Goal: Task Accomplishment & Management: Use online tool/utility

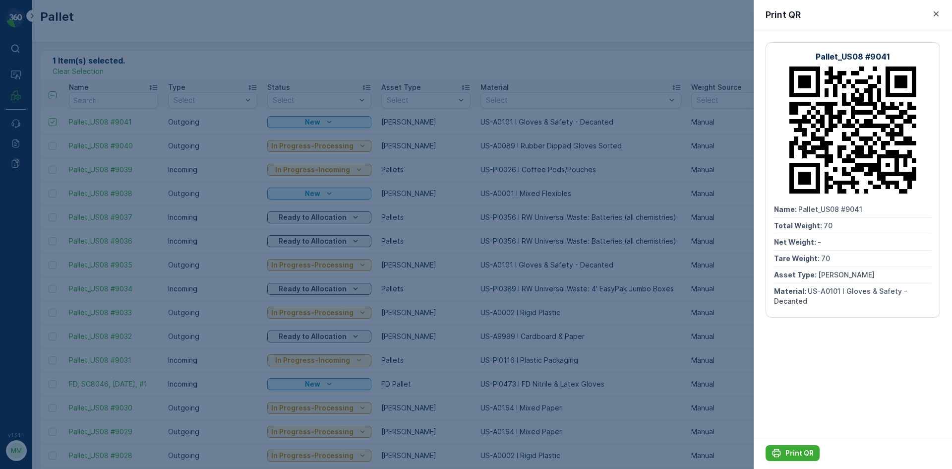
click at [195, 49] on div at bounding box center [476, 234] width 952 height 469
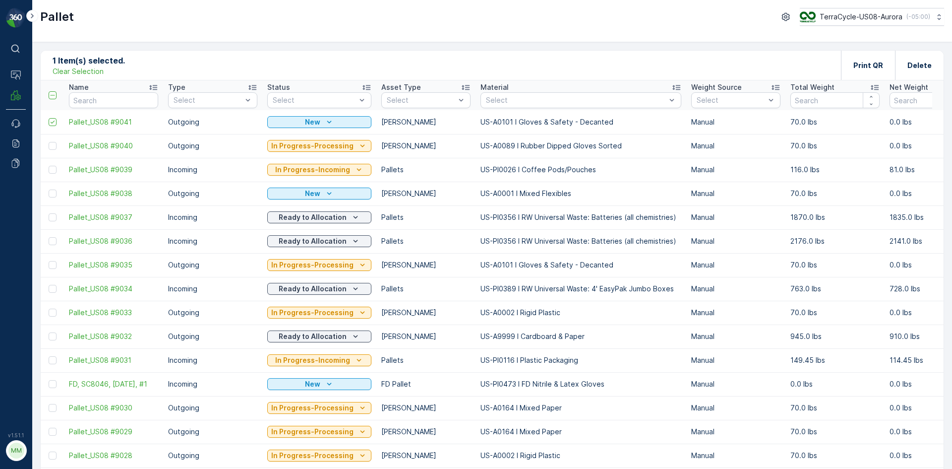
click at [101, 71] on p "Clear Selection" at bounding box center [78, 71] width 51 height 10
click at [106, 61] on p "Add" at bounding box center [104, 65] width 14 height 10
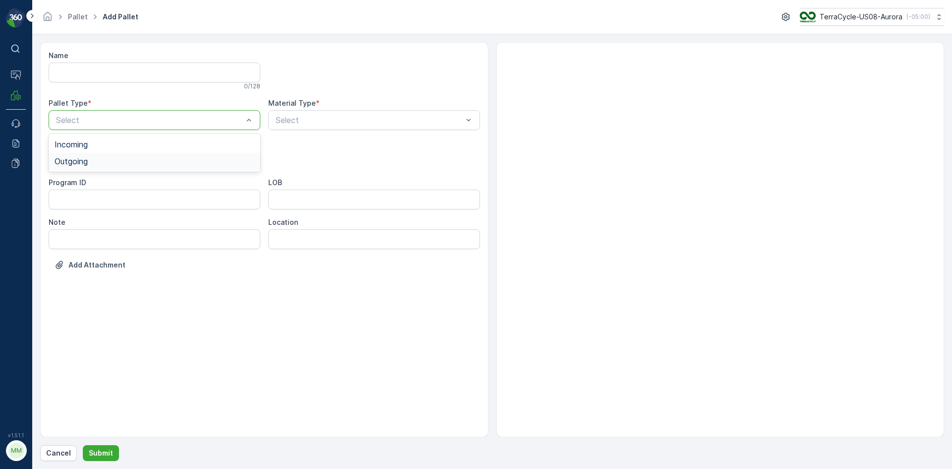
click at [84, 159] on span "Outgoing" at bounding box center [71, 161] width 33 height 9
click at [83, 182] on span "[PERSON_NAME]" at bounding box center [88, 184] width 66 height 9
type input "101"
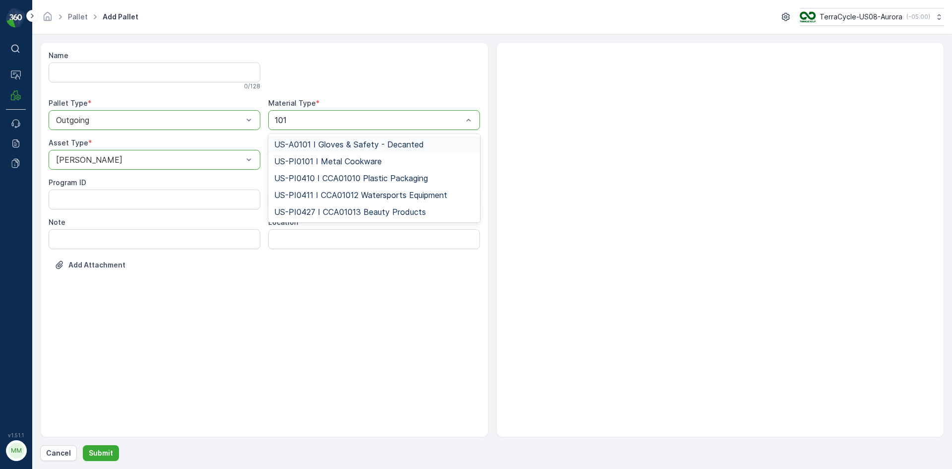
click at [379, 142] on span "US-A0101 I Gloves & Safety - Decanted" at bounding box center [349, 144] width 150 height 9
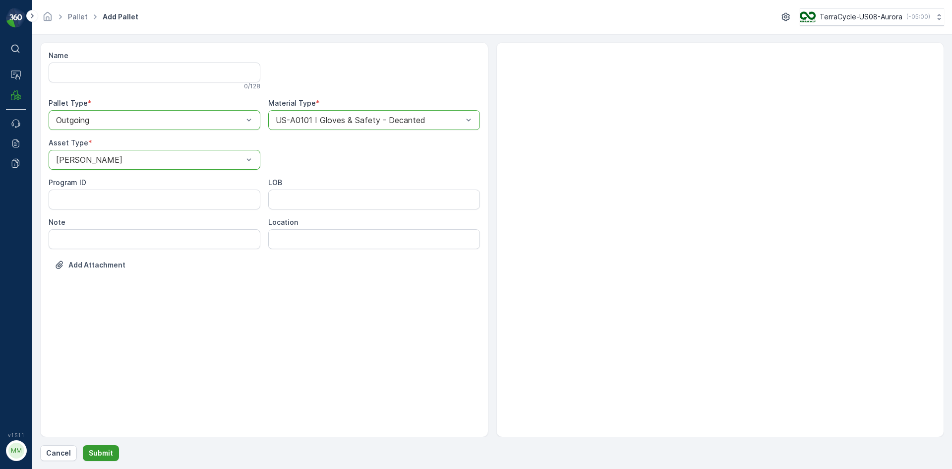
click at [93, 452] on p "Submit" at bounding box center [101, 453] width 24 height 10
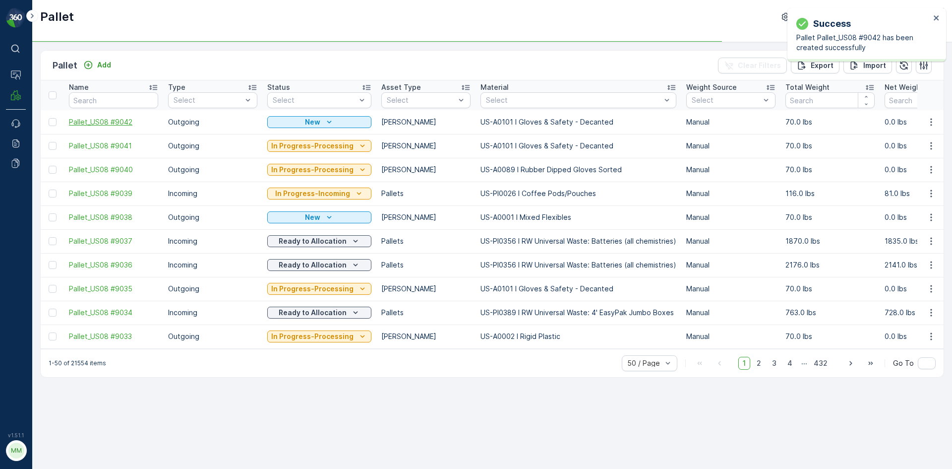
click at [81, 119] on span "Pallet_US08 #9042" at bounding box center [113, 122] width 89 height 10
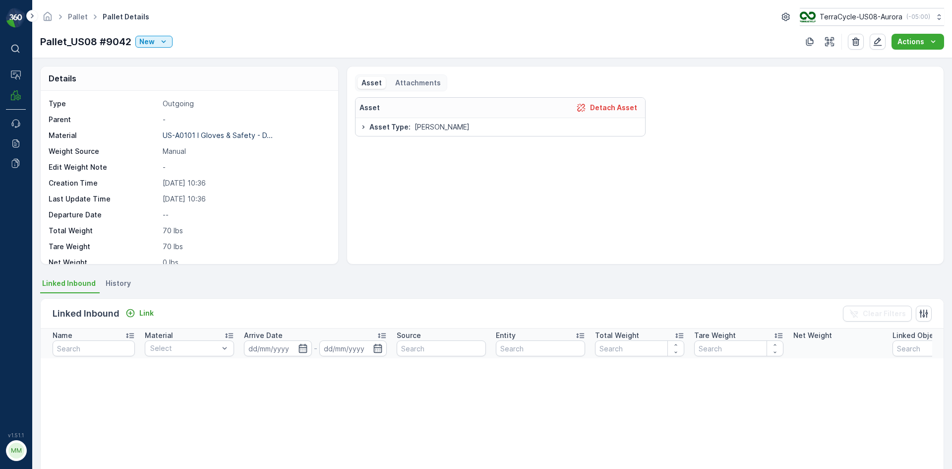
click at [55, 40] on p "Pallet_US08 #9042" at bounding box center [85, 41] width 91 height 15
click at [74, 43] on p "Pallet_US08 #9042" at bounding box center [85, 41] width 91 height 15
click at [147, 40] on p "New" at bounding box center [146, 42] width 15 height 10
click at [61, 29] on div "Pallet Pallet Details TerraCycle-US08-[GEOGRAPHIC_DATA] ( -05:00 ) Pallet_US08 …" at bounding box center [492, 29] width 920 height 58
click at [43, 13] on icon "Homepage" at bounding box center [47, 16] width 11 height 11
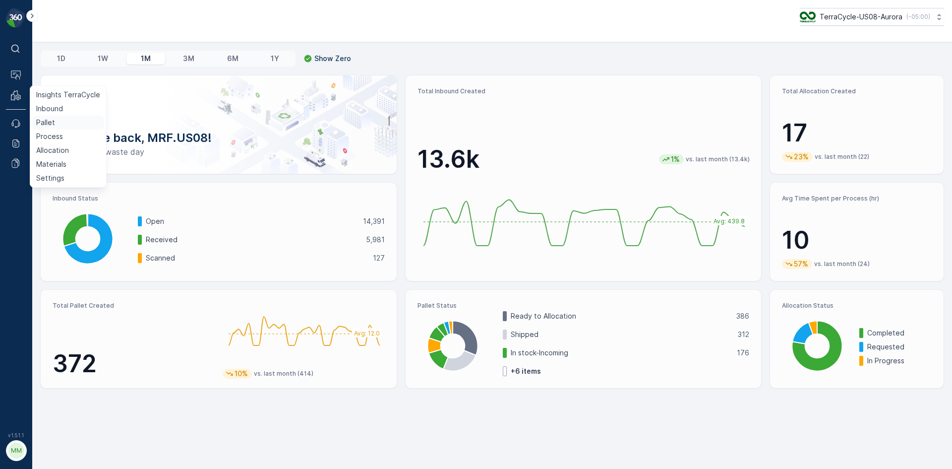
click at [52, 124] on p "Pallet" at bounding box center [45, 123] width 19 height 10
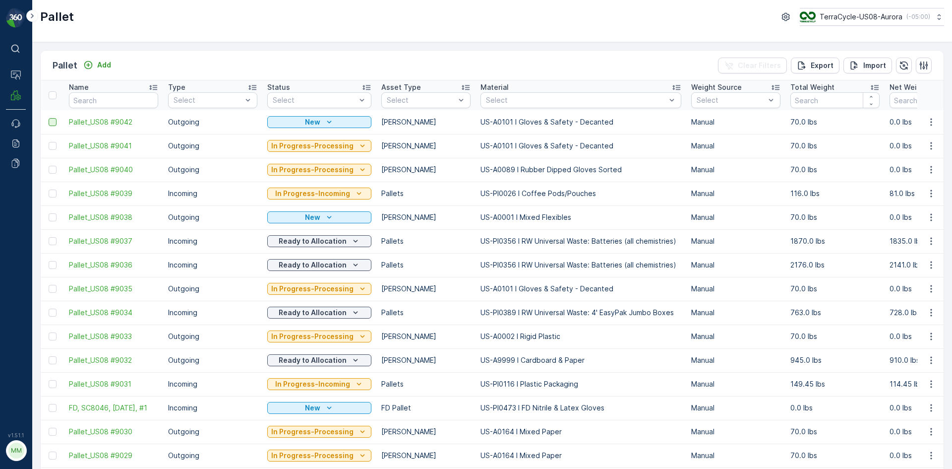
click at [54, 122] on div at bounding box center [53, 122] width 8 height 8
click at [49, 118] on input "checkbox" at bounding box center [49, 118] width 0 height 0
click at [856, 70] on div "Print QR" at bounding box center [869, 65] width 30 height 29
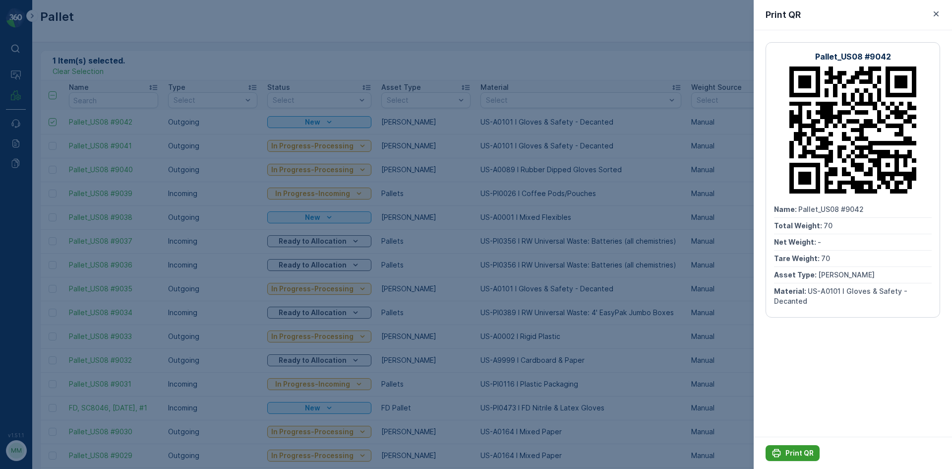
click at [786, 452] on p "Print QR" at bounding box center [800, 453] width 28 height 10
click at [930, 14] on div "Print QR" at bounding box center [853, 15] width 198 height 30
click at [937, 11] on icon "button" at bounding box center [936, 14] width 10 height 10
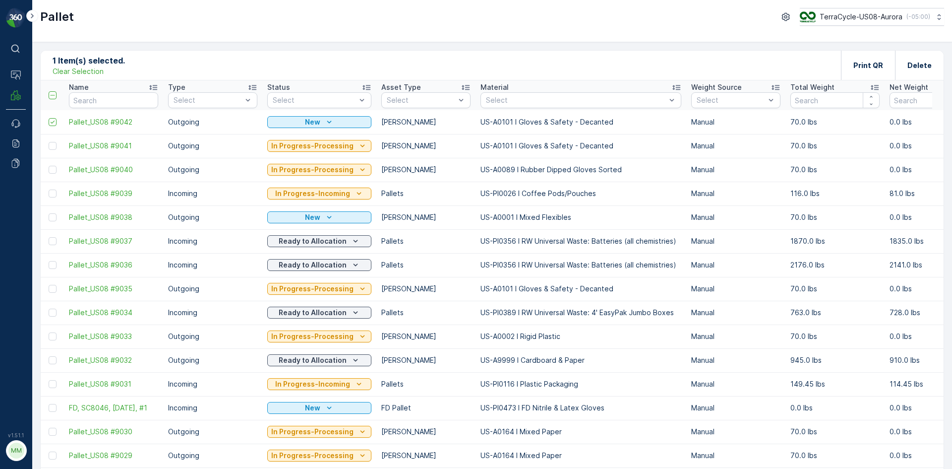
click at [106, 70] on div "Clear Selection" at bounding box center [89, 71] width 72 height 10
click at [92, 72] on p "Clear Selection" at bounding box center [78, 71] width 51 height 10
click at [104, 61] on p "Add" at bounding box center [104, 65] width 14 height 10
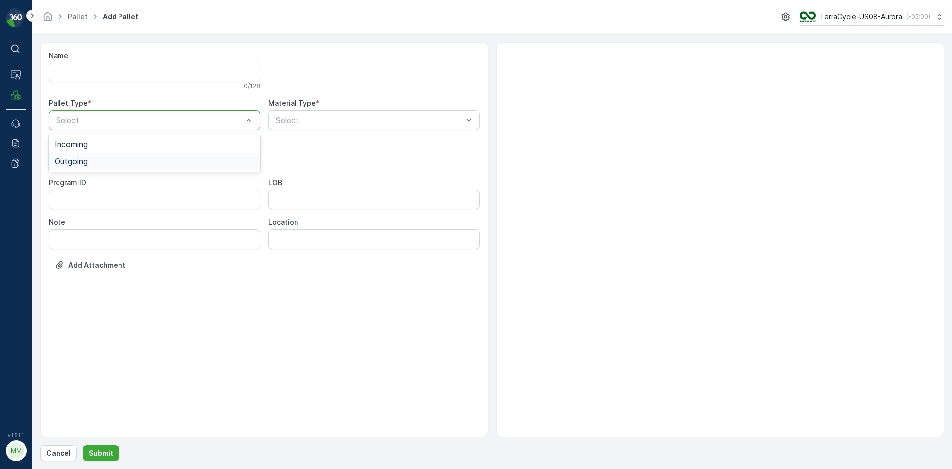
click at [133, 158] on div "Outgoing" at bounding box center [155, 161] width 200 height 9
click at [87, 184] on div "[PERSON_NAME]" at bounding box center [155, 184] width 200 height 9
type input "0009"
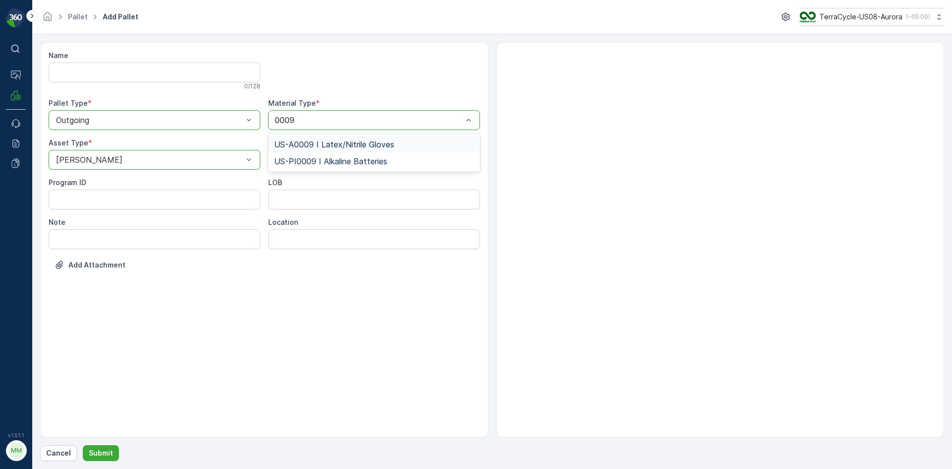
click at [362, 142] on span "US-A0009 I Latex/Nitrile Gloves" at bounding box center [334, 144] width 120 height 9
click at [104, 448] on p "Submit" at bounding box center [101, 453] width 24 height 10
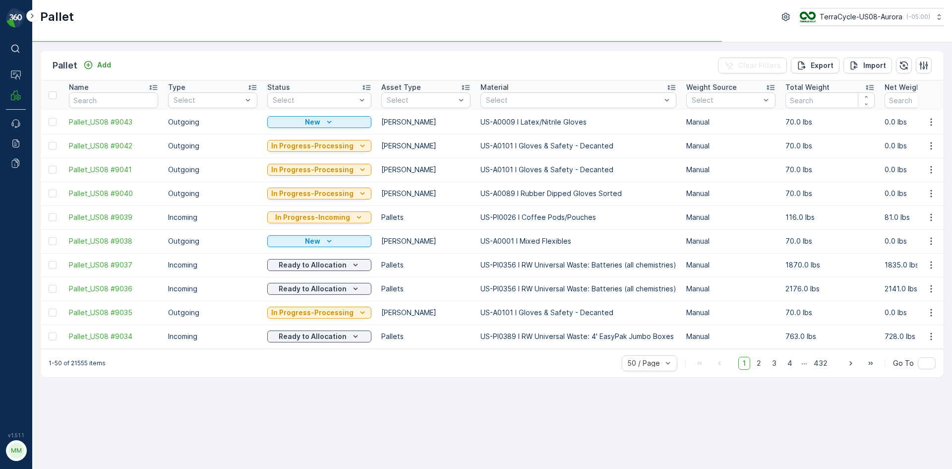
click at [47, 121] on td at bounding box center [52, 122] width 23 height 24
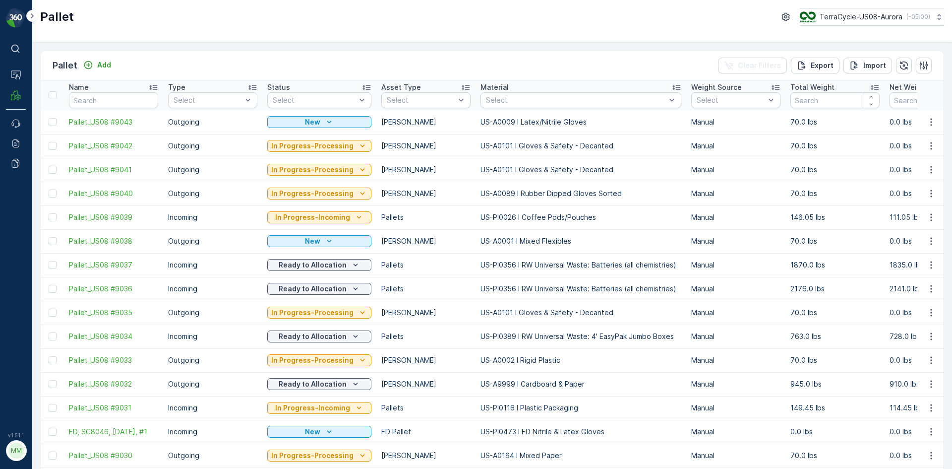
click at [58, 121] on div at bounding box center [54, 122] width 10 height 8
click at [49, 118] on input "checkbox" at bounding box center [49, 118] width 0 height 0
click at [877, 65] on p "Print QR" at bounding box center [869, 66] width 30 height 10
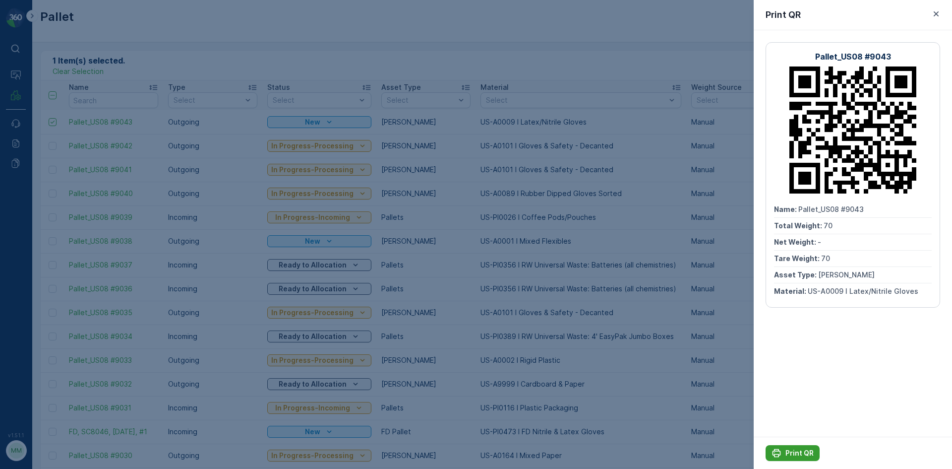
click at [802, 453] on p "Print QR" at bounding box center [800, 453] width 28 height 10
click at [804, 447] on button "Print QR" at bounding box center [793, 453] width 54 height 16
click at [938, 13] on icon "button" at bounding box center [936, 14] width 10 height 10
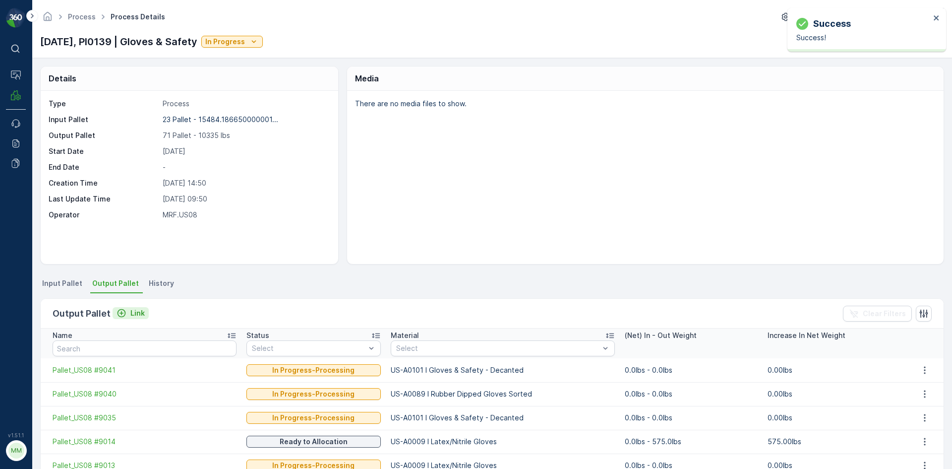
click at [130, 315] on p "Link" at bounding box center [137, 313] width 14 height 10
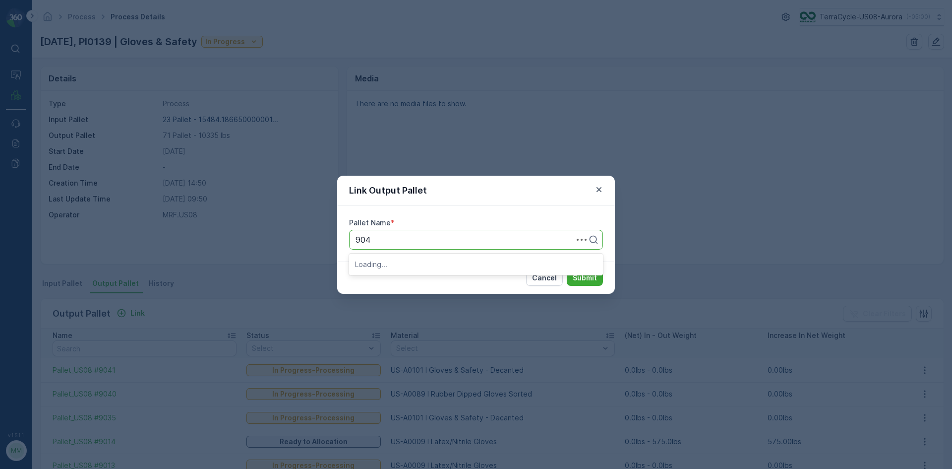
type input "9042"
click at [510, 261] on div "Pallet_US08 #9042" at bounding box center [476, 263] width 242 height 9
click at [592, 276] on p "Submit" at bounding box center [585, 278] width 24 height 10
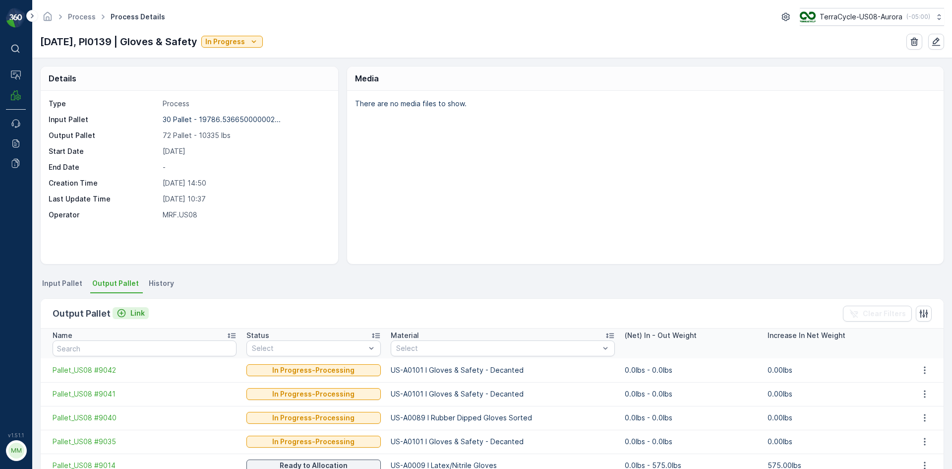
click at [139, 312] on p "Link" at bounding box center [137, 313] width 14 height 10
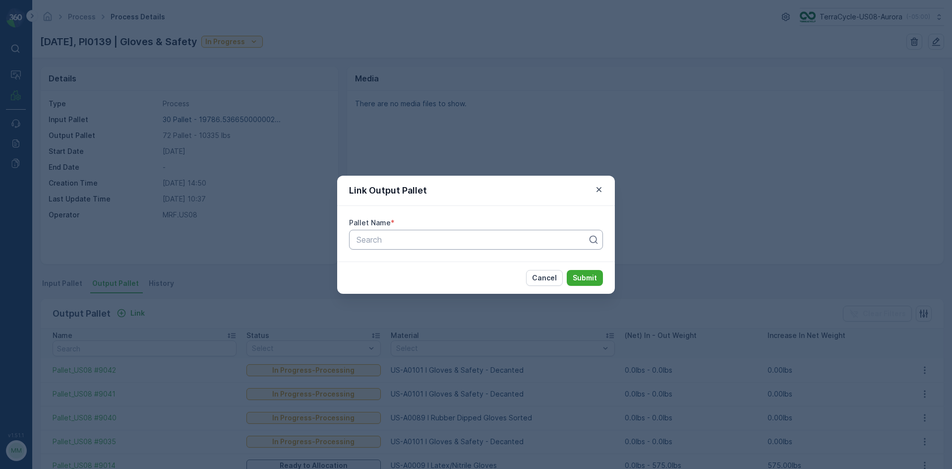
click at [480, 239] on div at bounding box center [472, 239] width 233 height 9
type input "9043"
click at [434, 261] on div "Pallet_US08 #9043" at bounding box center [476, 263] width 242 height 9
click at [582, 278] on p "Submit" at bounding box center [585, 278] width 24 height 10
